Goal: Task Accomplishment & Management: Complete application form

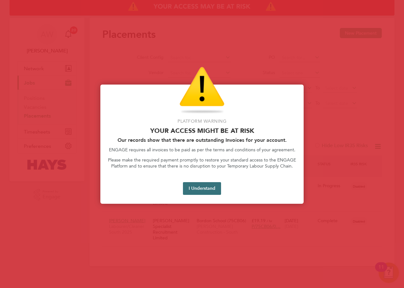
click at [196, 189] on button "I Understand" at bounding box center [202, 188] width 38 height 13
click at [209, 182] on button "I Understand" at bounding box center [202, 188] width 38 height 13
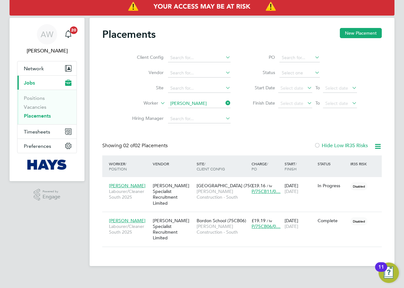
click at [224, 103] on icon at bounding box center [224, 102] width 0 height 9
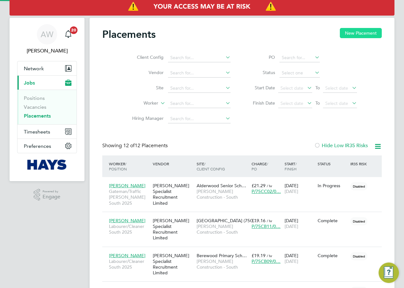
click at [357, 35] on button "New Placement" at bounding box center [361, 33] width 42 height 10
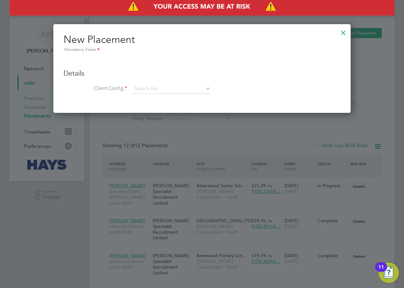
click at [339, 30] on div at bounding box center [343, 30] width 11 height 11
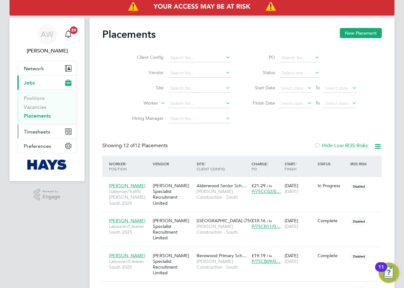
click at [52, 131] on button "Timesheets" at bounding box center [46, 132] width 59 height 14
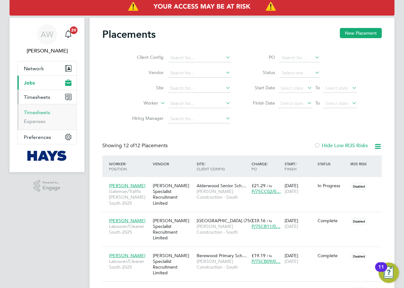
click at [40, 111] on link "Timesheets" at bounding box center [37, 112] width 26 height 6
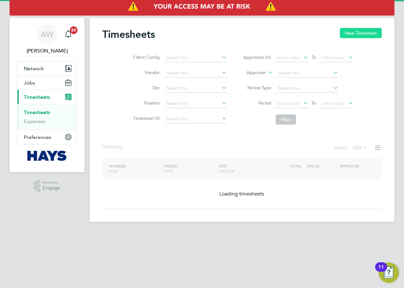
click at [342, 36] on button "New Timesheet" at bounding box center [361, 33] width 42 height 10
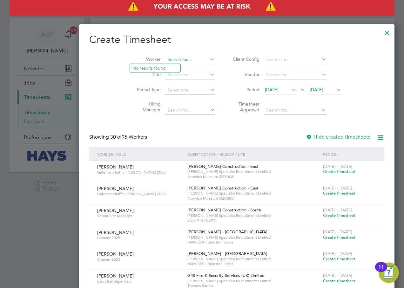
click at [165, 59] on input at bounding box center [190, 59] width 50 height 9
click at [159, 68] on li "[PERSON_NAME] As oore" at bounding box center [159, 68] width 58 height 9
type input "[PERSON_NAME]"
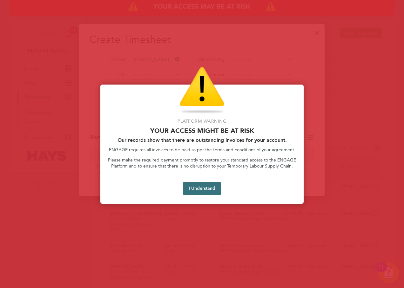
click at [211, 193] on button "I Understand" at bounding box center [202, 188] width 38 height 13
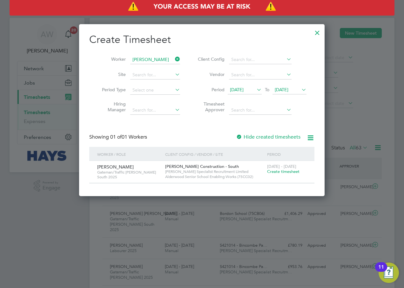
click at [174, 59] on icon at bounding box center [174, 59] width 0 height 9
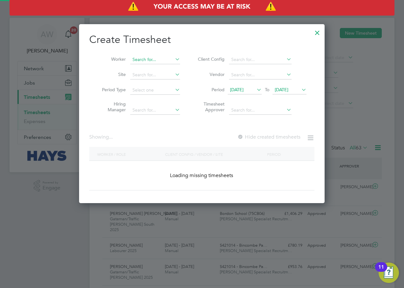
click at [144, 58] on input at bounding box center [155, 59] width 50 height 9
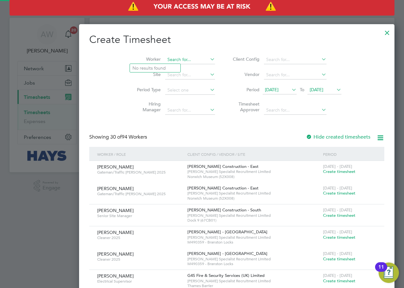
scroll to position [1217, 246]
click at [148, 67] on b "[PERSON_NAME]" at bounding box center [150, 67] width 37 height 5
type input "[PERSON_NAME]"
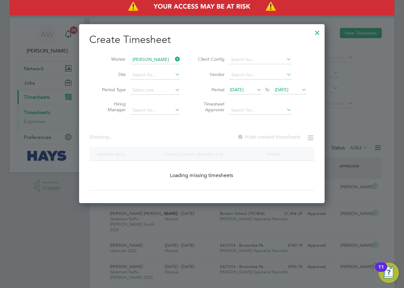
scroll to position [179, 246]
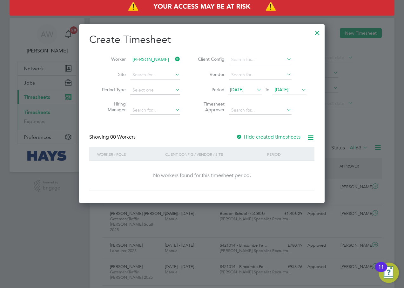
click at [240, 134] on div at bounding box center [239, 137] width 6 height 6
click at [284, 91] on span "[DATE]" at bounding box center [282, 90] width 14 height 6
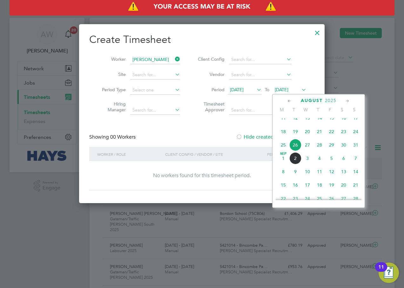
click at [331, 150] on span "29" at bounding box center [332, 145] width 12 height 12
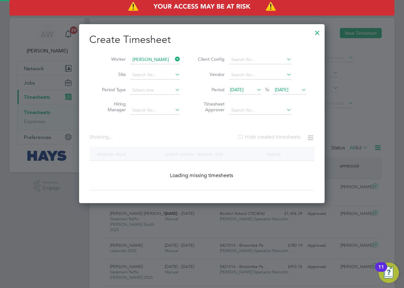
scroll to position [193, 246]
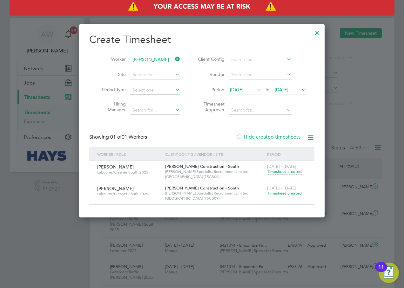
click at [280, 195] on span "Timesheet created" at bounding box center [284, 193] width 35 height 6
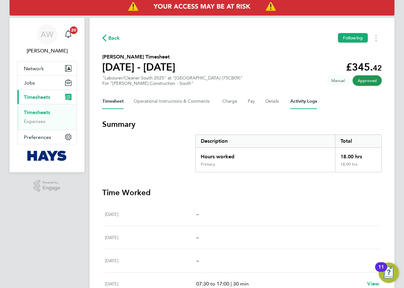
click at [307, 102] on Logs-tab "Activity Logs" at bounding box center [303, 101] width 27 height 15
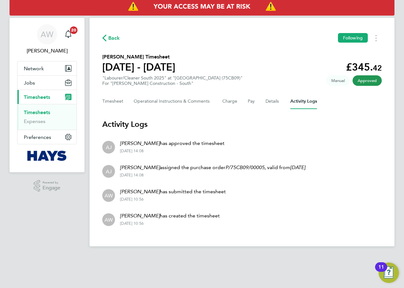
click at [49, 112] on link "Timesheets" at bounding box center [37, 112] width 26 height 6
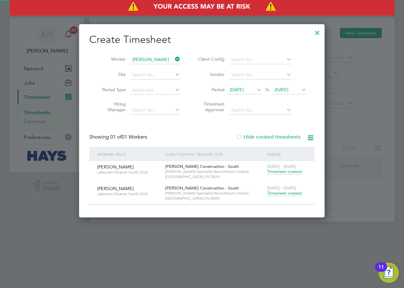
scroll to position [193, 246]
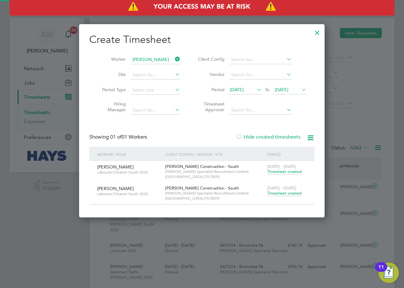
click at [174, 59] on icon at bounding box center [174, 59] width 0 height 9
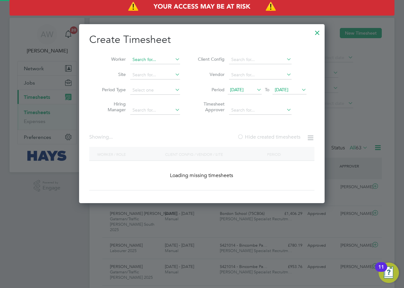
scroll to position [16, 55]
click at [164, 59] on input at bounding box center [155, 59] width 50 height 9
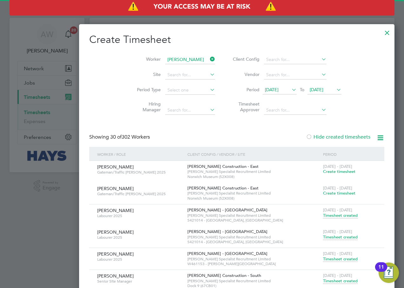
click at [157, 67] on b "Tricker" at bounding box center [152, 67] width 14 height 5
type input "[PERSON_NAME]"
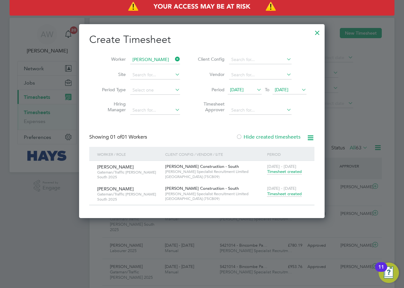
click at [282, 193] on span "Timesheet created" at bounding box center [284, 194] width 35 height 6
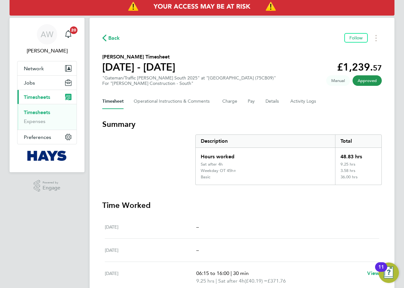
click at [38, 113] on link "Timesheets" at bounding box center [37, 112] width 26 height 6
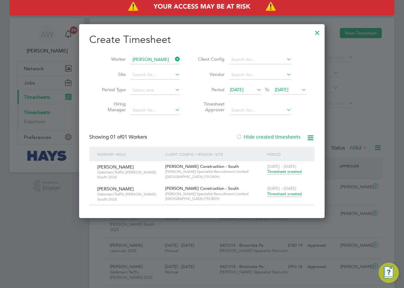
click at [174, 58] on icon at bounding box center [174, 59] width 0 height 9
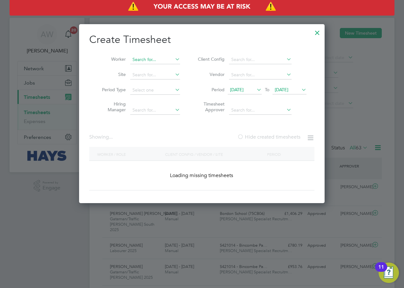
click at [156, 58] on input at bounding box center [155, 59] width 50 height 9
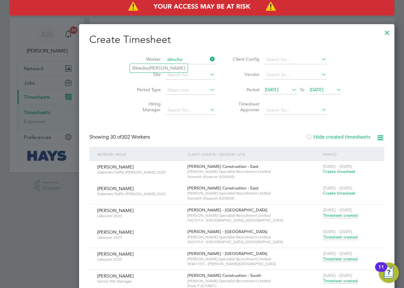
click at [165, 63] on input "dimcho" at bounding box center [190, 59] width 50 height 9
click at [157, 66] on li "[PERSON_NAME]" at bounding box center [159, 68] width 58 height 9
type input "[PERSON_NAME]"
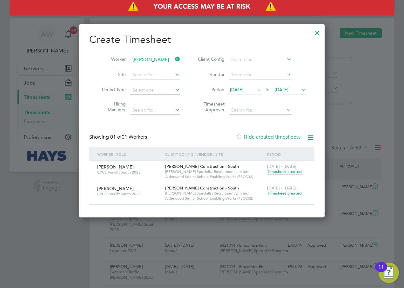
click at [281, 194] on span "Timesheet created" at bounding box center [284, 193] width 35 height 6
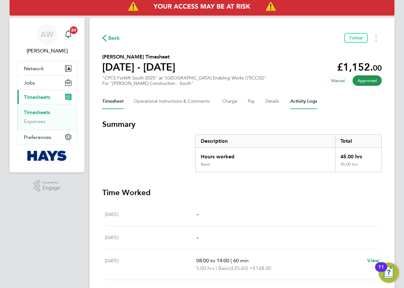
click at [307, 100] on Logs-tab "Activity Logs" at bounding box center [303, 101] width 27 height 15
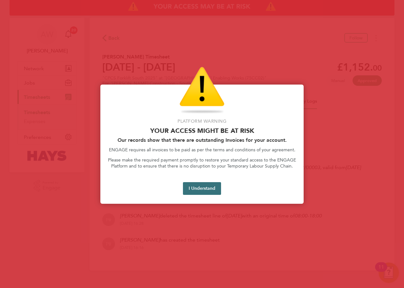
click at [194, 190] on button "I Understand" at bounding box center [202, 188] width 38 height 13
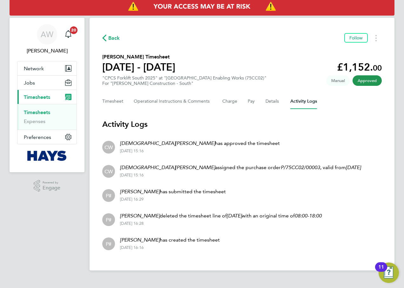
click at [41, 109] on ul "Timesheets Expenses" at bounding box center [46, 117] width 59 height 26
click at [41, 111] on link "Timesheets" at bounding box center [37, 112] width 26 height 6
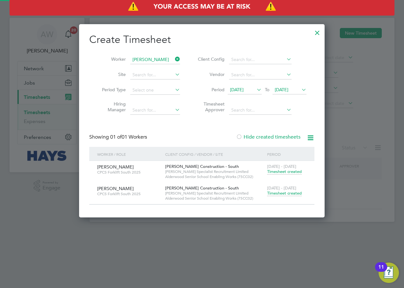
scroll to position [193, 246]
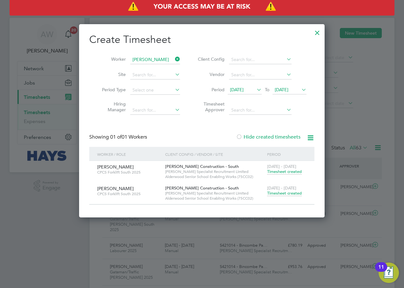
click at [174, 59] on icon at bounding box center [174, 59] width 0 height 9
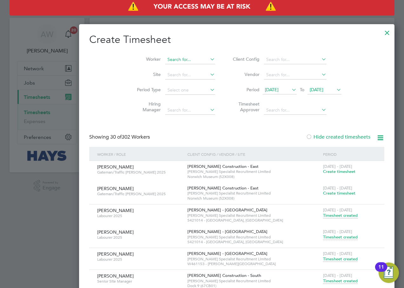
click at [165, 59] on input at bounding box center [190, 59] width 50 height 9
click at [171, 71] on li "[PERSON_NAME]" at bounding box center [155, 68] width 51 height 9
type input "[PERSON_NAME]"
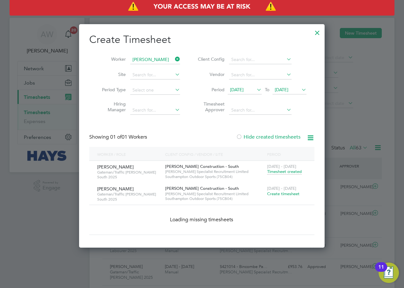
scroll to position [194, 246]
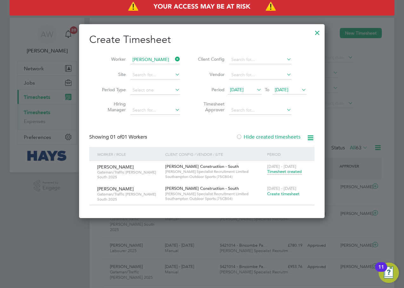
click at [292, 193] on span "Create timesheet" at bounding box center [283, 193] width 32 height 5
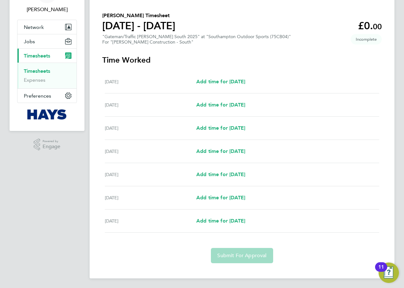
scroll to position [42, 0]
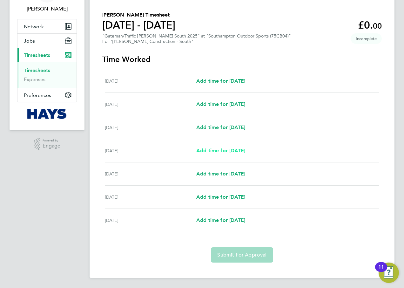
click at [225, 152] on span "Add time for [DATE]" at bounding box center [220, 150] width 49 height 6
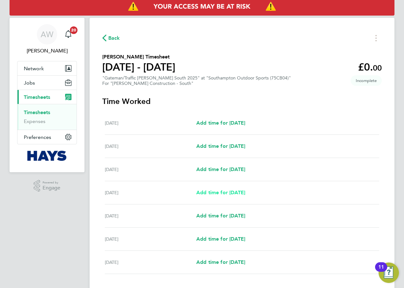
select select "30"
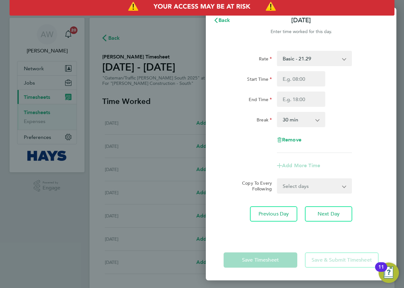
click at [321, 65] on div "Basic - 21.29 Overtime - 30.63" at bounding box center [314, 58] width 75 height 15
click at [320, 61] on select "Basic - 21.29 Overtime - 30.63" at bounding box center [311, 58] width 66 height 14
click at [319, 60] on select "Basic - 21.29 Overtime - 30.63" at bounding box center [311, 58] width 66 height 14
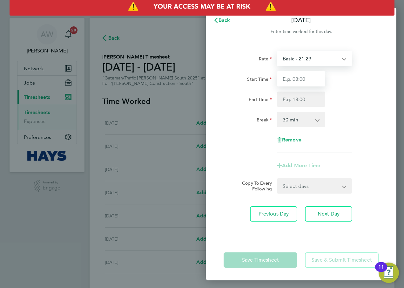
click at [312, 81] on input "Start Time" at bounding box center [301, 78] width 48 height 15
type input "07:30"
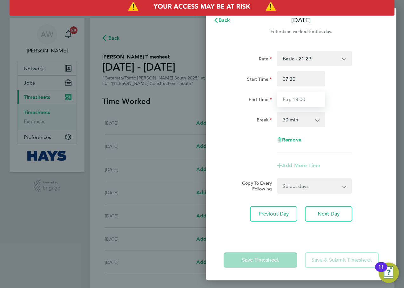
type input "17:00"
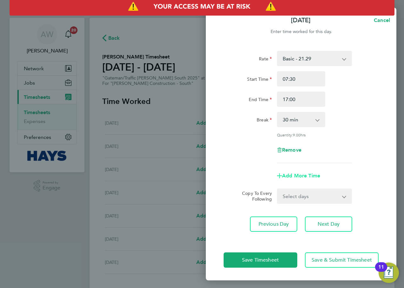
click at [310, 175] on span "Add More Time" at bounding box center [301, 176] width 38 height 6
select select "null"
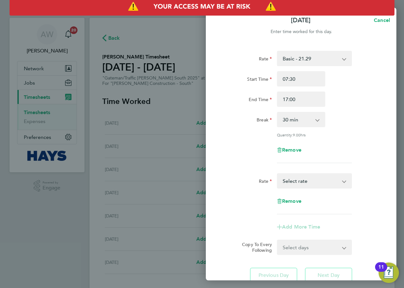
click at [311, 179] on select "Basic - 21.29 Overtime - 30.63 Select rate" at bounding box center [311, 181] width 66 height 14
select select "30"
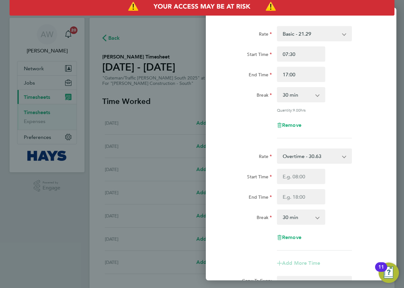
scroll to position [64, 0]
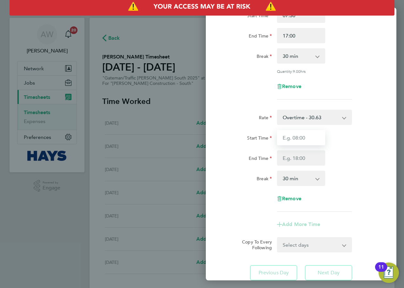
click at [300, 137] on input "Start Time" at bounding box center [301, 137] width 48 height 15
click at [290, 136] on input "Start Time" at bounding box center [301, 137] width 48 height 15
type input "17:00"
click at [333, 136] on div "Start Time 17:00" at bounding box center [301, 137] width 160 height 15
click at [292, 163] on input "End Time" at bounding box center [301, 157] width 48 height 15
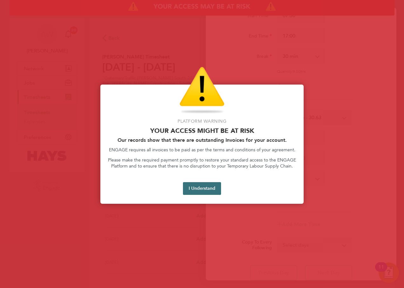
click at [210, 187] on button "I Understand" at bounding box center [202, 188] width 38 height 13
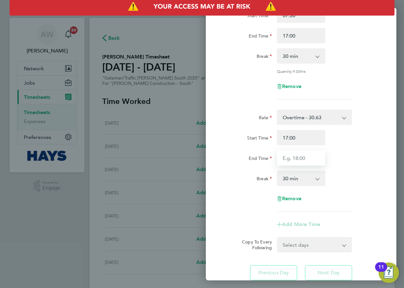
click at [303, 156] on input "End Time" at bounding box center [301, 157] width 48 height 15
type input "18:30"
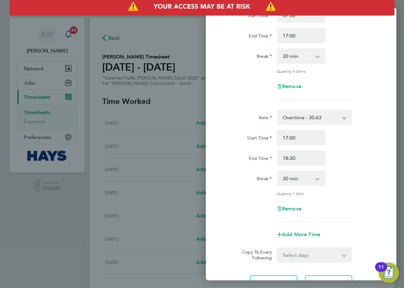
click at [346, 156] on div "End Time 18:30" at bounding box center [301, 157] width 160 height 15
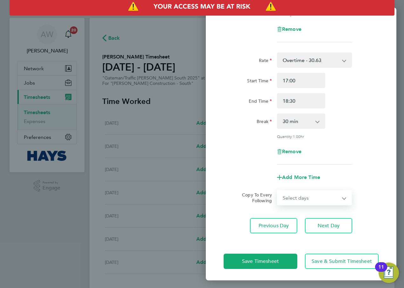
click at [313, 194] on select "Select days Day [DATE] [DATE] [DATE]" at bounding box center [311, 198] width 67 height 14
select select "DAY"
click at [278, 191] on select "Select days Day [DATE] [DATE] [DATE]" at bounding box center [311, 198] width 67 height 14
select select "[DATE]"
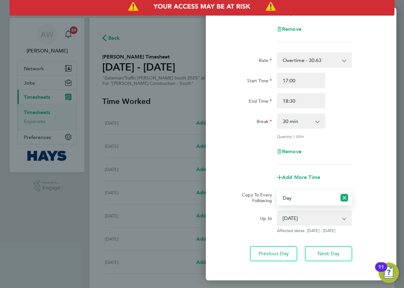
scroll to position [149, 0]
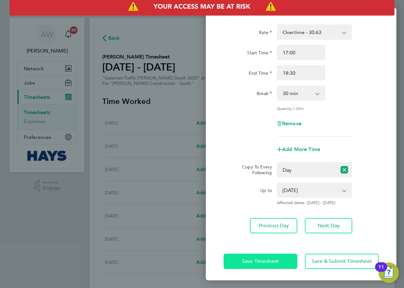
click at [271, 259] on span "Save Timesheet" at bounding box center [260, 261] width 37 height 6
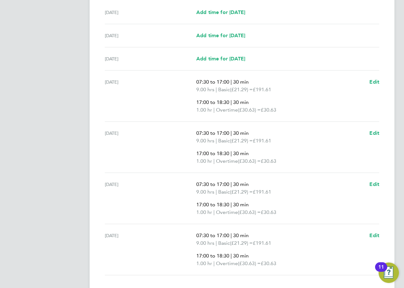
scroll to position [251, 0]
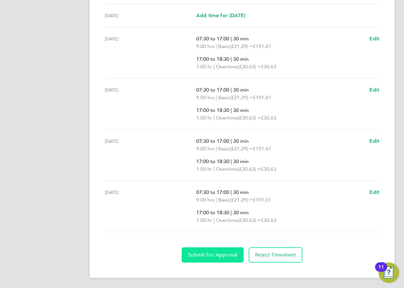
click at [213, 257] on span "Submit For Approval" at bounding box center [212, 255] width 49 height 6
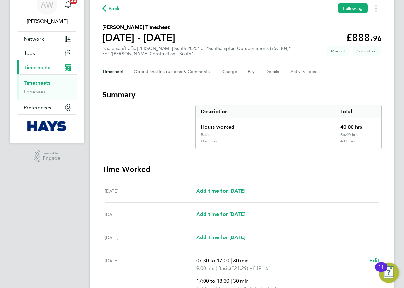
scroll to position [0, 0]
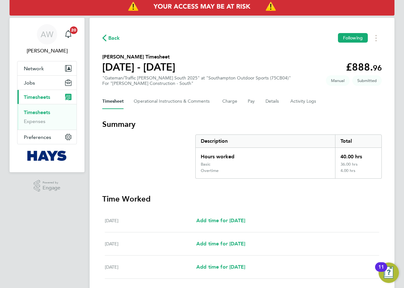
click at [48, 111] on link "Timesheets" at bounding box center [37, 112] width 26 height 6
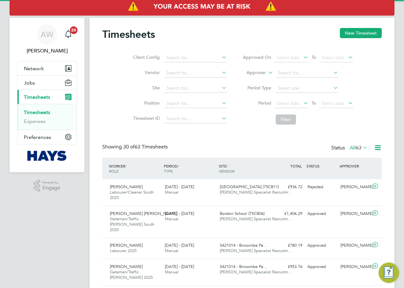
scroll to position [16, 55]
drag, startPoint x: 363, startPoint y: 35, endPoint x: 329, endPoint y: 35, distance: 34.3
click at [362, 35] on button "New Timesheet" at bounding box center [361, 33] width 42 height 10
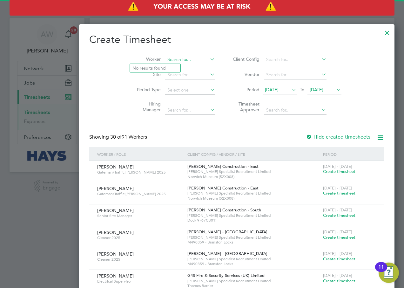
click at [166, 59] on input at bounding box center [190, 59] width 50 height 9
click at [165, 65] on li "[PERSON_NAME]" at bounding box center [158, 68] width 56 height 9
type input "[PERSON_NAME]"
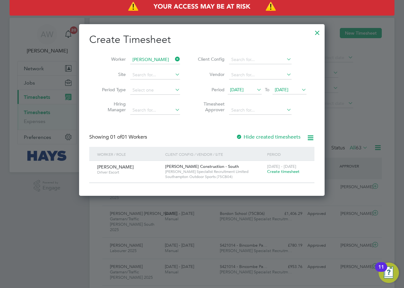
click at [289, 172] on span "Create timesheet" at bounding box center [283, 171] width 32 height 5
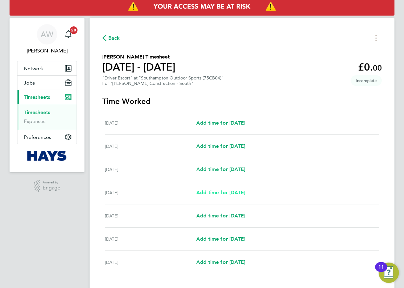
click at [233, 191] on span "Add time for [DATE]" at bounding box center [220, 192] width 49 height 6
select select "30"
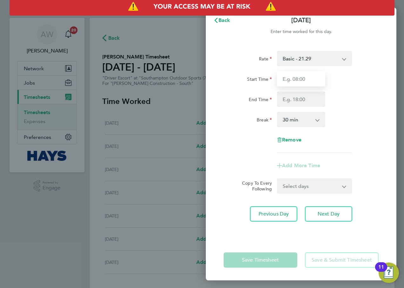
click at [301, 77] on input "Start Time" at bounding box center [301, 78] width 48 height 15
type input "07:30"
type input "17:00"
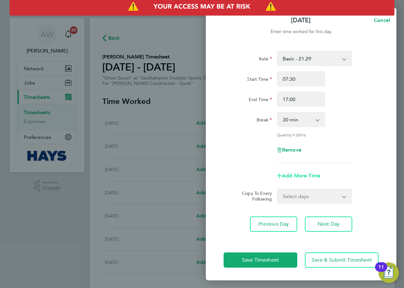
click at [304, 173] on span "Add More Time" at bounding box center [301, 176] width 38 height 6
select select "null"
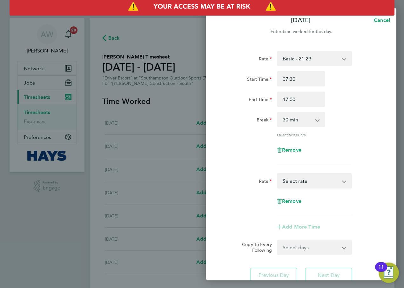
click at [305, 179] on select "Basic - 21.29 Overtime - 30.63 Select rate" at bounding box center [311, 181] width 66 height 14
select select "30"
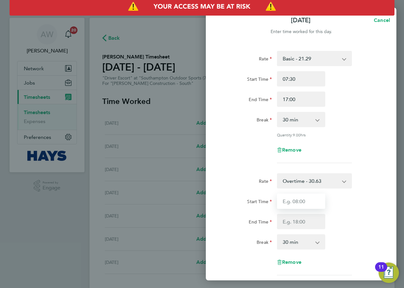
drag, startPoint x: 306, startPoint y: 187, endPoint x: 307, endPoint y: 200, distance: 12.7
click at [307, 200] on input "Start Time" at bounding box center [301, 200] width 48 height 15
type input "17:00"
click at [346, 189] on div "Rate Overtime - 30.63 Basic - 21.29 Start Time 17:00 End Time Break 0 min 15 mi…" at bounding box center [301, 224] width 155 height 102
click at [302, 220] on input "End Time" at bounding box center [301, 221] width 48 height 15
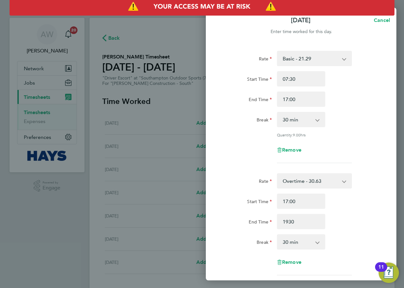
type input "19:30"
click at [358, 221] on div "End Time 19:30" at bounding box center [301, 221] width 160 height 15
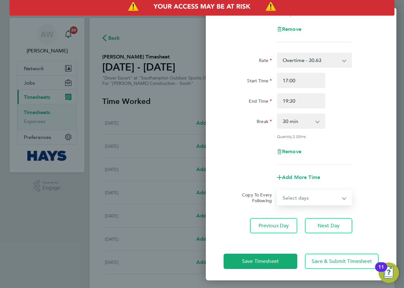
click at [306, 197] on select "Select days Day [DATE] [DATE] [DATE]" at bounding box center [311, 198] width 67 height 14
select select "DAY"
click at [278, 191] on select "Select days Day [DATE] [DATE] [DATE]" at bounding box center [311, 198] width 67 height 14
select select "[DATE]"
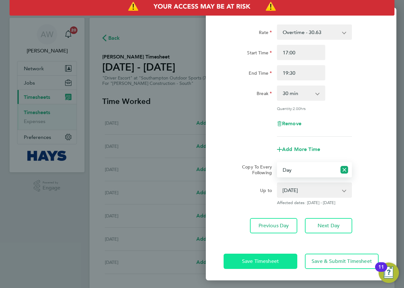
click at [262, 256] on button "Save Timesheet" at bounding box center [261, 261] width 74 height 15
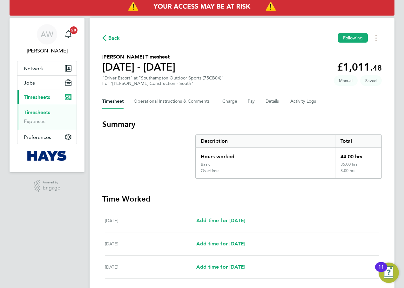
click at [167, 139] on section "Summary Description Total Hours worked 44.00 hrs Basic 36.00 hrs Overtime 8.00 …" at bounding box center [242, 148] width 280 height 59
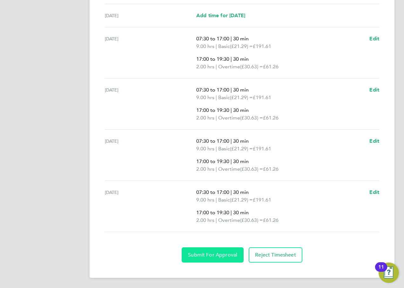
click at [215, 257] on span "Submit For Approval" at bounding box center [212, 255] width 49 height 6
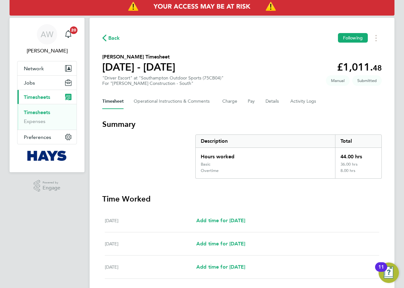
drag, startPoint x: 38, startPoint y: 112, endPoint x: 48, endPoint y: 110, distance: 9.4
click at [38, 112] on link "Timesheets" at bounding box center [37, 112] width 26 height 6
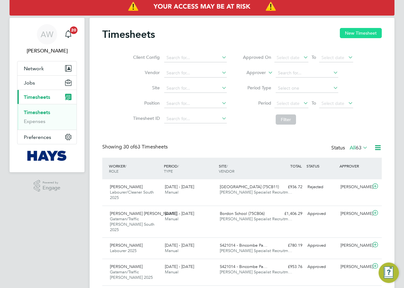
click at [358, 36] on button "New Timesheet" at bounding box center [361, 33] width 42 height 10
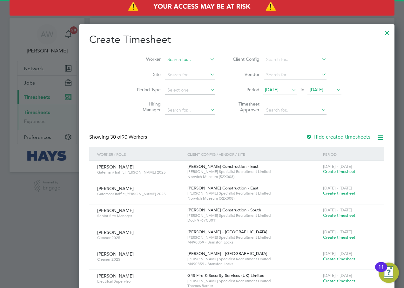
click at [165, 57] on input at bounding box center [190, 59] width 50 height 9
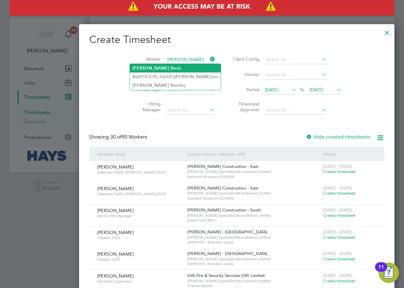
click at [162, 70] on li "[PERSON_NAME] vis" at bounding box center [175, 68] width 91 height 9
type input "[PERSON_NAME]"
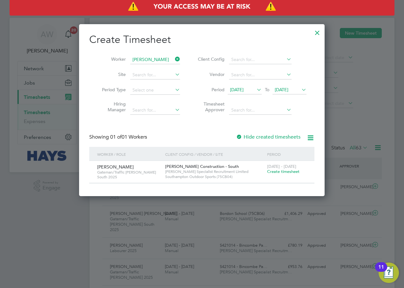
click at [289, 170] on span "Create timesheet" at bounding box center [283, 171] width 32 height 5
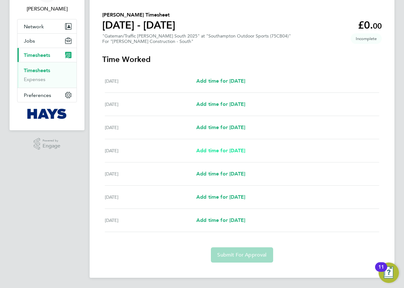
click at [234, 148] on span "Add time for [DATE]" at bounding box center [220, 150] width 49 height 6
select select "30"
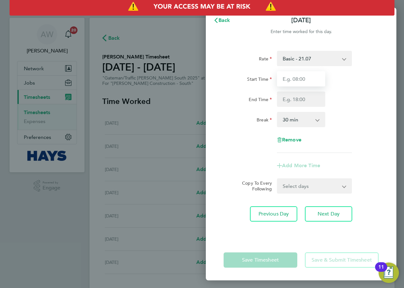
click at [305, 78] on input "Start Time" at bounding box center [301, 78] width 48 height 15
type input "07:30"
type input "17:00"
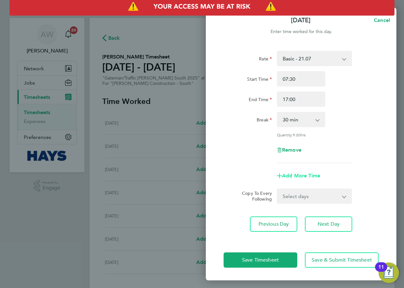
click at [297, 177] on span "Add More Time" at bounding box center [301, 176] width 38 height 6
select select "null"
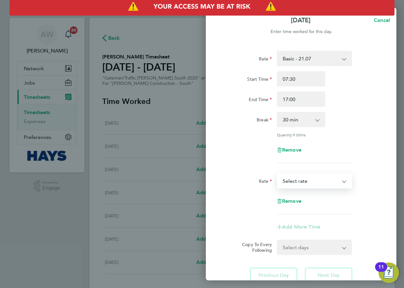
click at [298, 179] on select "Basic - 21.07 Weekday OT 45h+ - 30.79 Sat first 4h - 30.79 Sat after 4h - 40.19…" at bounding box center [311, 181] width 66 height 14
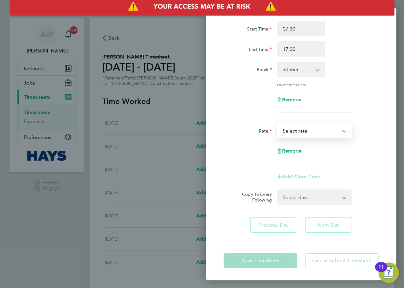
click at [339, 132] on select "Basic - 21.07 Weekday OT 45h+ - 30.79 Sat first 4h - 30.79 Sat after 4h - 40.19…" at bounding box center [311, 131] width 66 height 14
select select "30"
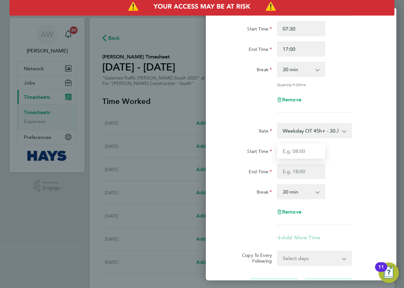
click at [308, 151] on input "Start Time" at bounding box center [301, 150] width 48 height 15
type input "17:00"
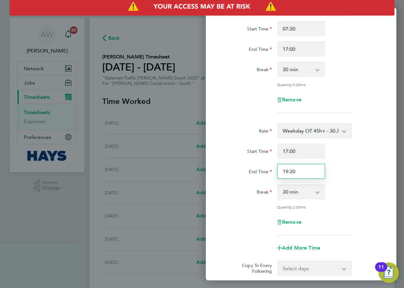
drag, startPoint x: 305, startPoint y: 171, endPoint x: 191, endPoint y: 171, distance: 114.4
click at [191, 171] on div "[DATE] Cancel Enter time worked for this day. Rate Basic - 21.07 Weekday OT 45h…" at bounding box center [202, 144] width 404 height 288
type input "18:30"
click at [369, 170] on div "End Time 18:30" at bounding box center [301, 171] width 160 height 15
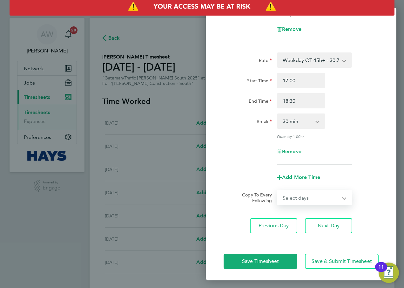
click at [308, 194] on select "Select days Day [DATE] [DATE] [DATE]" at bounding box center [311, 198] width 67 height 14
select select "DAY"
click at [278, 191] on select "Select days Day [DATE] [DATE] [DATE]" at bounding box center [311, 198] width 67 height 14
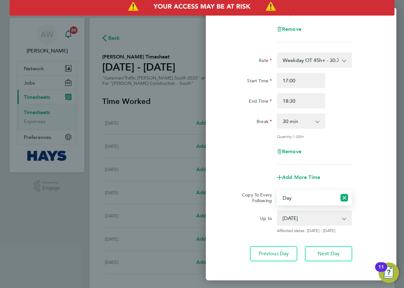
click at [299, 216] on select "[DATE] [DATE] [DATE]" at bounding box center [311, 218] width 66 height 14
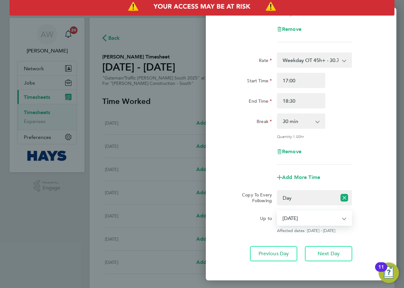
select select "[DATE]"
click at [278, 211] on select "[DATE] [DATE] [DATE]" at bounding box center [311, 218] width 66 height 14
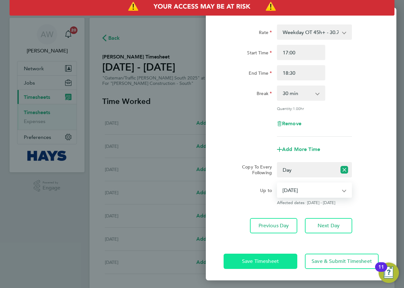
click at [263, 262] on span "Save Timesheet" at bounding box center [260, 261] width 37 height 6
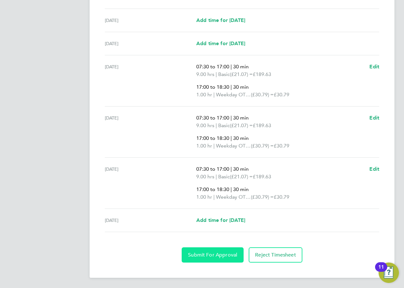
click at [203, 257] on span "Submit For Approval" at bounding box center [212, 255] width 49 height 6
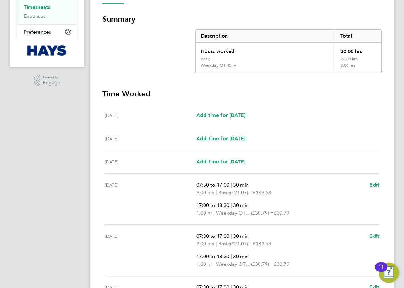
scroll to position [33, 0]
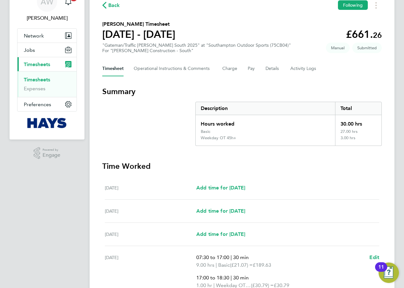
click at [39, 79] on link "Timesheets" at bounding box center [37, 80] width 26 height 6
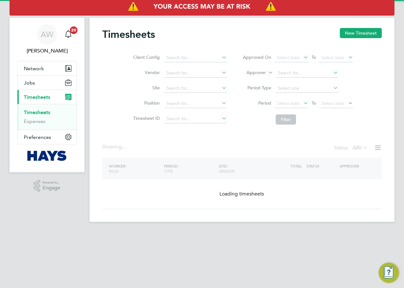
click at [367, 31] on button "New Timesheet" at bounding box center [361, 33] width 42 height 10
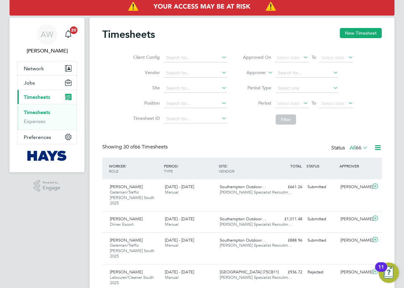
scroll to position [21, 55]
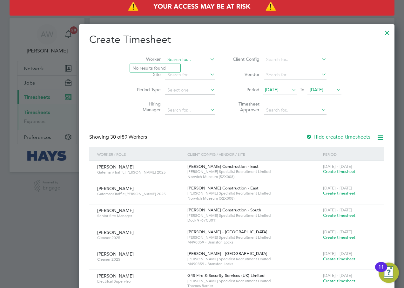
click at [165, 61] on input at bounding box center [190, 59] width 50 height 9
click at [164, 66] on li "[PERSON_NAME]" at bounding box center [157, 68] width 55 height 9
type input "[PERSON_NAME]"
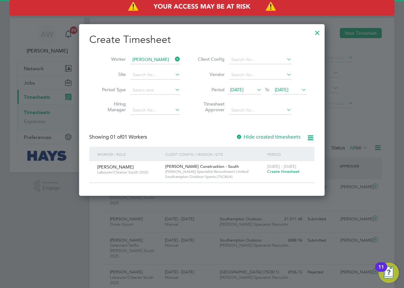
click at [278, 172] on span "Create timesheet" at bounding box center [283, 171] width 32 height 5
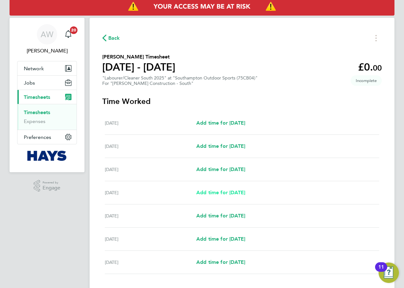
click at [238, 192] on span "Add time for [DATE]" at bounding box center [220, 192] width 49 height 6
select select "30"
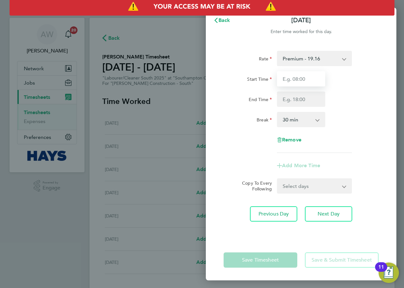
click at [301, 85] on input "Start Time" at bounding box center [301, 78] width 48 height 15
type input "07:30"
type input "17:00"
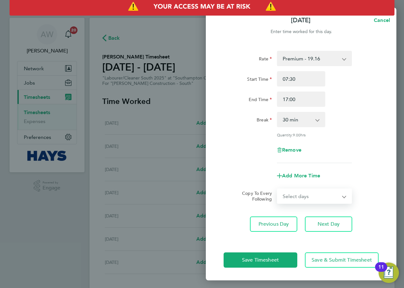
click at [314, 189] on select "Select days Day [DATE] [DATE] [DATE]" at bounding box center [311, 196] width 67 height 14
select select "DAY"
click at [278, 189] on select "Select days Day [DATE] [DATE] [DATE]" at bounding box center [311, 196] width 67 height 14
select select "[DATE]"
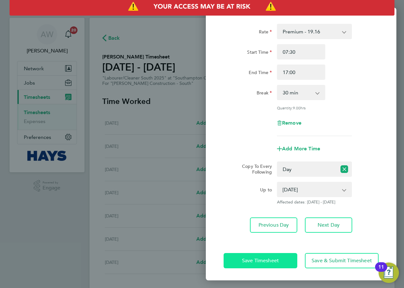
click at [278, 259] on span "Save Timesheet" at bounding box center [260, 260] width 37 height 6
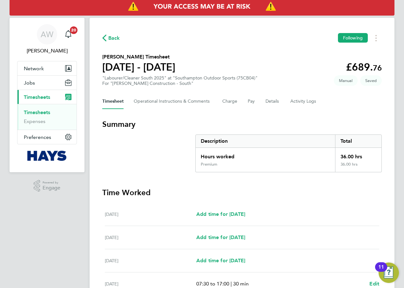
click at [171, 147] on section "Summary Description Total Hours worked 36.00 hrs Premium 36.00 hrs" at bounding box center [242, 145] width 280 height 53
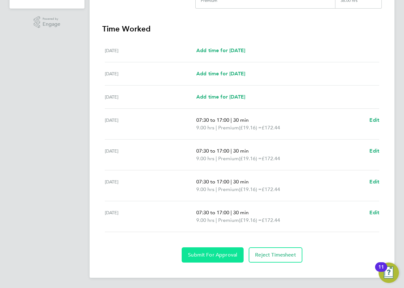
click at [201, 258] on button "Submit For Approval" at bounding box center [213, 254] width 62 height 15
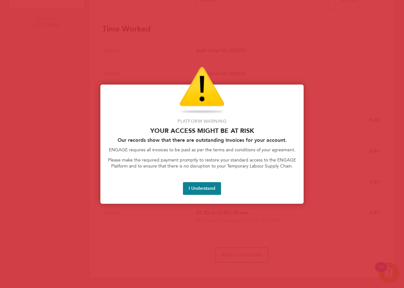
click at [203, 185] on button "I Understand" at bounding box center [202, 188] width 38 height 13
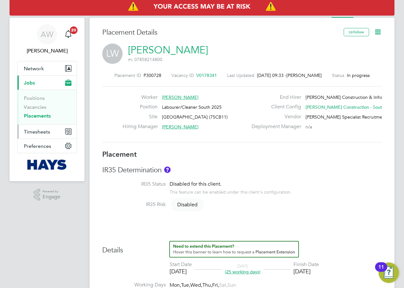
click at [43, 130] on span "Timesheets" at bounding box center [37, 132] width 26 height 6
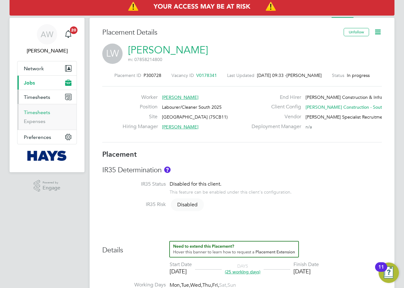
click at [39, 112] on link "Timesheets" at bounding box center [37, 112] width 26 height 6
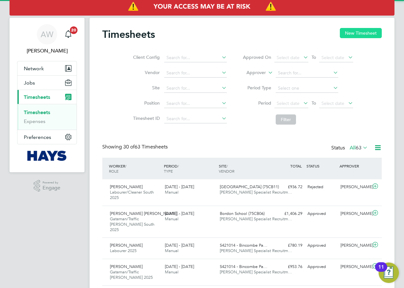
click at [361, 36] on button "New Timesheet" at bounding box center [361, 33] width 42 height 10
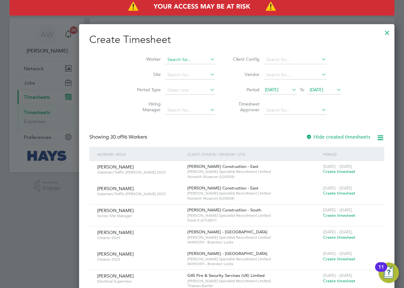
click at [165, 60] on input at bounding box center [190, 59] width 50 height 9
click at [156, 68] on li "Luke Wig ley" at bounding box center [159, 68] width 58 height 9
type input "[PERSON_NAME]"
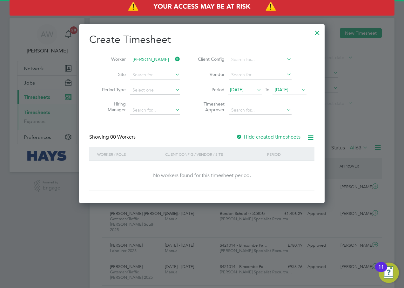
drag, startPoint x: 240, startPoint y: 137, endPoint x: 283, endPoint y: 102, distance: 54.8
click at [240, 137] on div at bounding box center [239, 137] width 6 height 6
click at [300, 87] on icon at bounding box center [300, 89] width 0 height 9
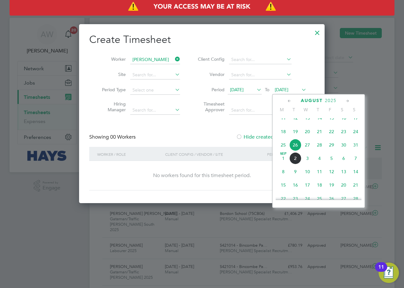
click at [335, 148] on span "29" at bounding box center [332, 145] width 12 height 12
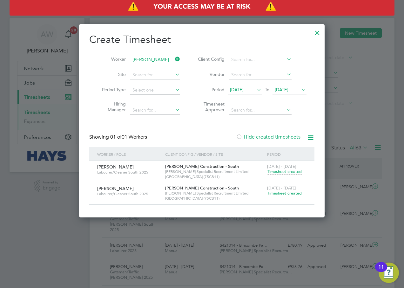
click at [272, 193] on span "Timesheet created" at bounding box center [284, 193] width 35 height 6
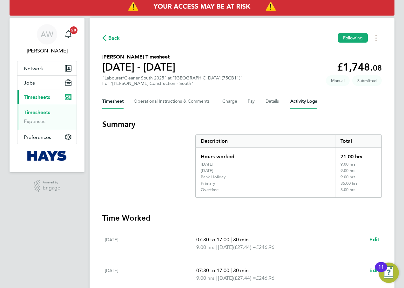
click at [293, 98] on Logs-tab "Activity Logs" at bounding box center [303, 101] width 27 height 15
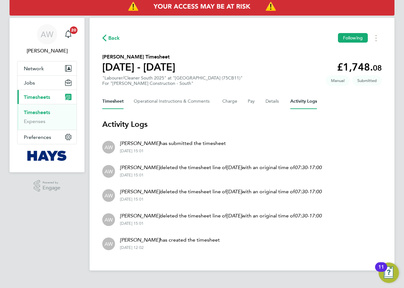
click at [119, 99] on button "Timesheet" at bounding box center [112, 101] width 21 height 15
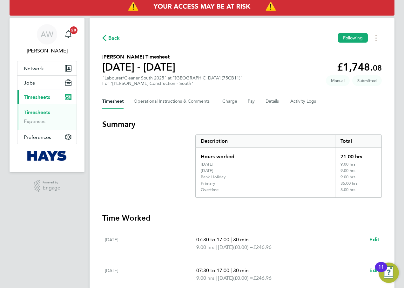
click at [227, 133] on section "Summary Description Total Hours worked 71.00 hrs Saturday 9.00 hrs Sunday 9.00 …" at bounding box center [242, 158] width 280 height 78
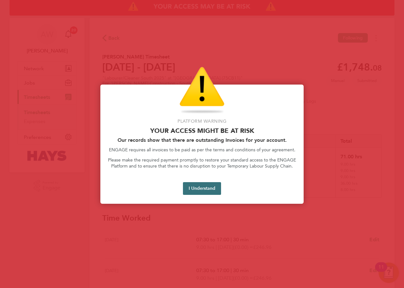
click at [204, 187] on button "I Understand" at bounding box center [202, 188] width 38 height 13
